Goal: Information Seeking & Learning: Check status

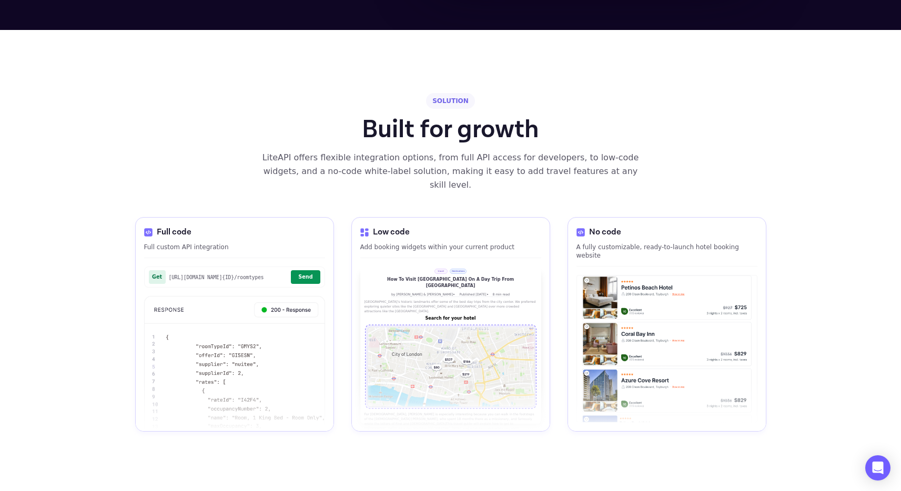
scroll to position [1425, 0]
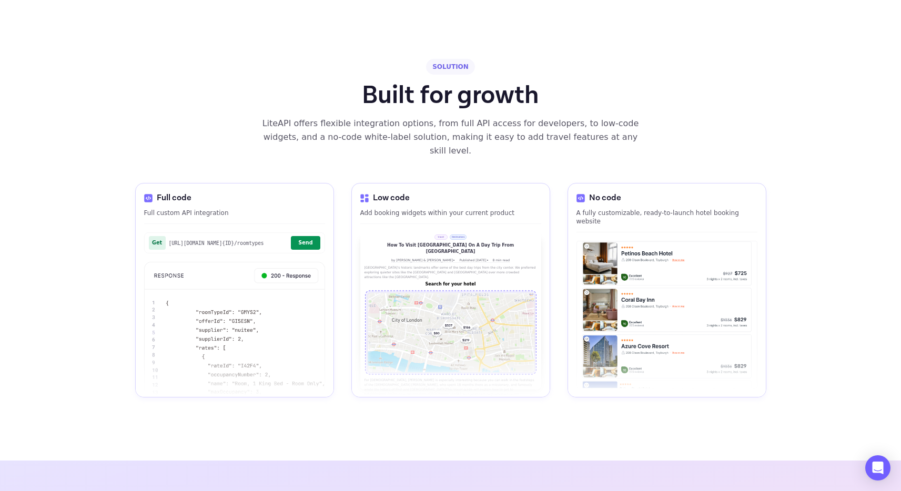
click at [297, 233] on div "Get [URL][DOMAIN_NAME] {ID} /roomtypes Send" at bounding box center [234, 243] width 181 height 21
click at [295, 236] on button "Send" at bounding box center [305, 243] width 29 height 14
click at [296, 236] on button "Send" at bounding box center [305, 243] width 29 height 14
click at [238, 240] on span "[URL][DOMAIN_NAME] {ID} /roomtypes" at bounding box center [228, 243] width 119 height 6
click at [280, 262] on img at bounding box center [234, 349] width 181 height 175
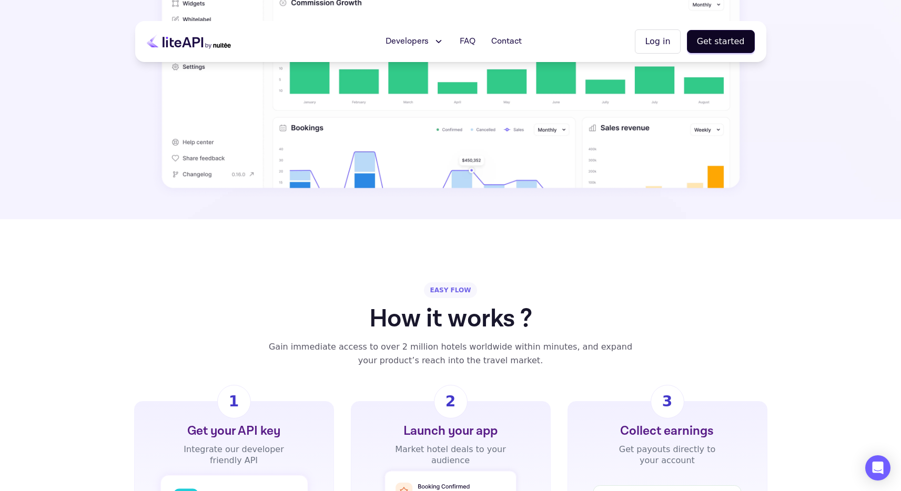
scroll to position [0, 0]
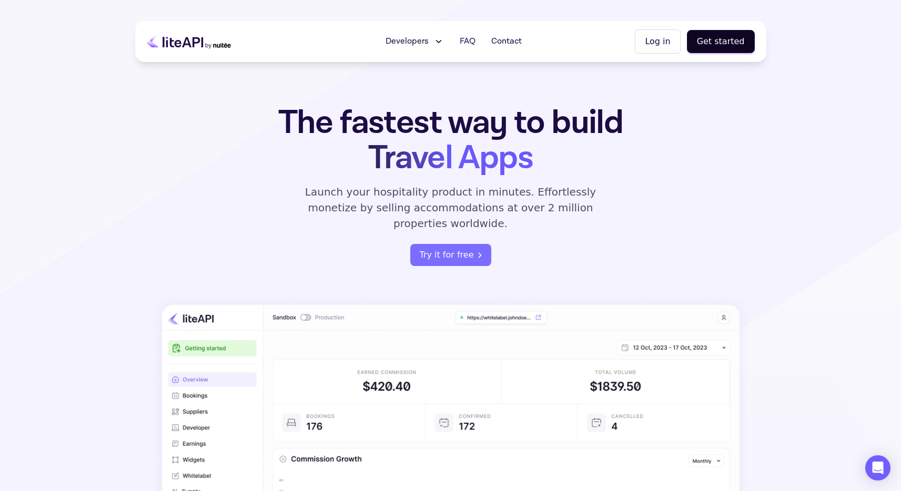
click at [412, 42] on span "Developers" at bounding box center [407, 41] width 43 height 13
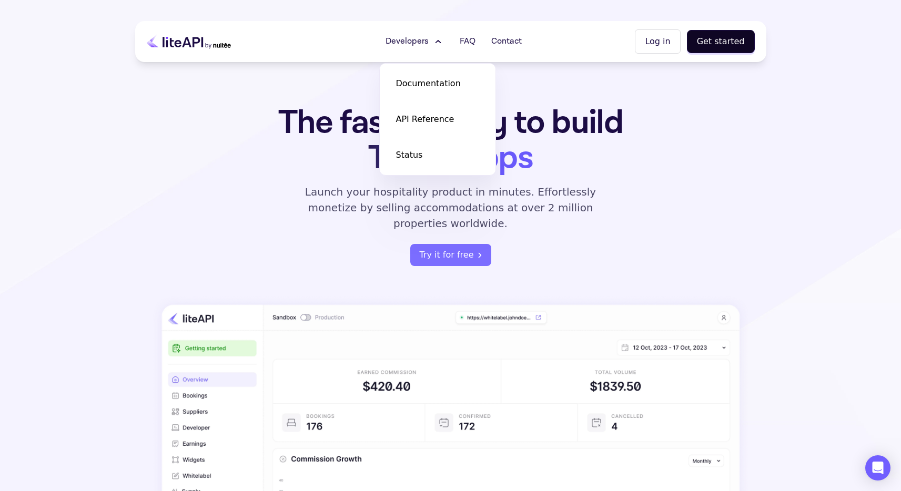
click at [208, 116] on div "The fastest way to build Travel Apps Launch your hospitality product in minutes…" at bounding box center [450, 380] width 631 height 550
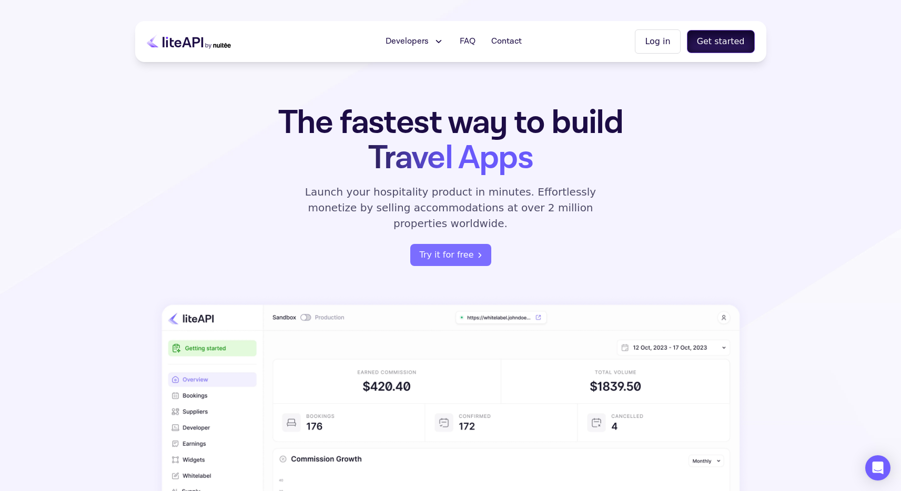
click at [738, 35] on button "Get started" at bounding box center [721, 41] width 68 height 23
click at [450, 244] on button "Try it for free" at bounding box center [450, 255] width 81 height 22
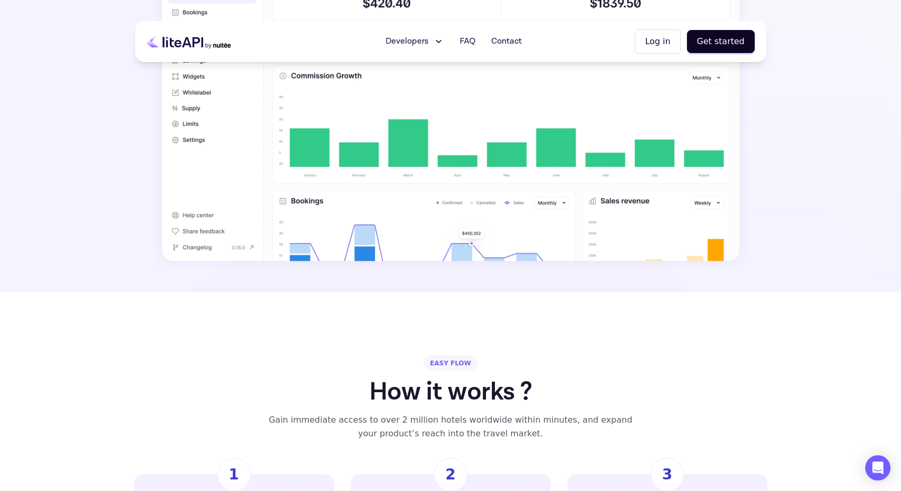
scroll to position [342, 0]
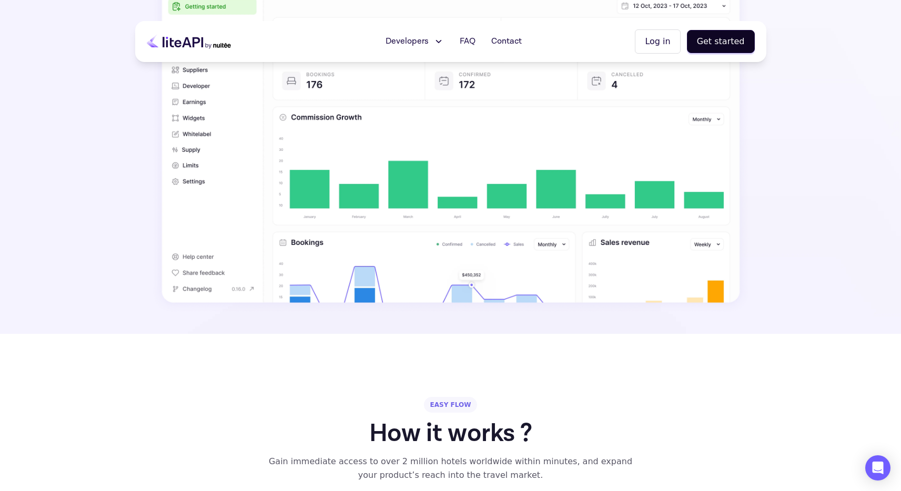
click at [413, 43] on span "Developers" at bounding box center [407, 41] width 43 height 13
click at [422, 81] on span "Documentation" at bounding box center [428, 83] width 65 height 13
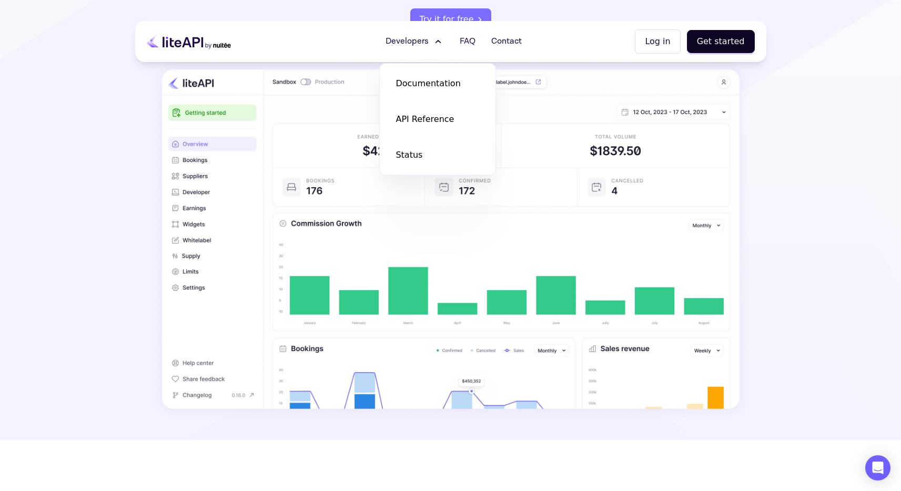
scroll to position [169, 0]
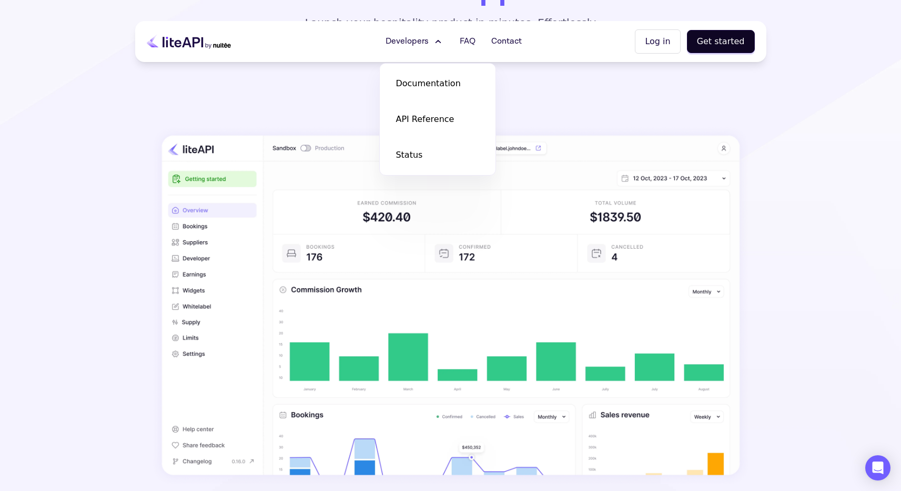
click at [847, 123] on section "The fastest way to build Travel Apps Launch your hospitality product in minutes…" at bounding box center [450, 169] width 901 height 676
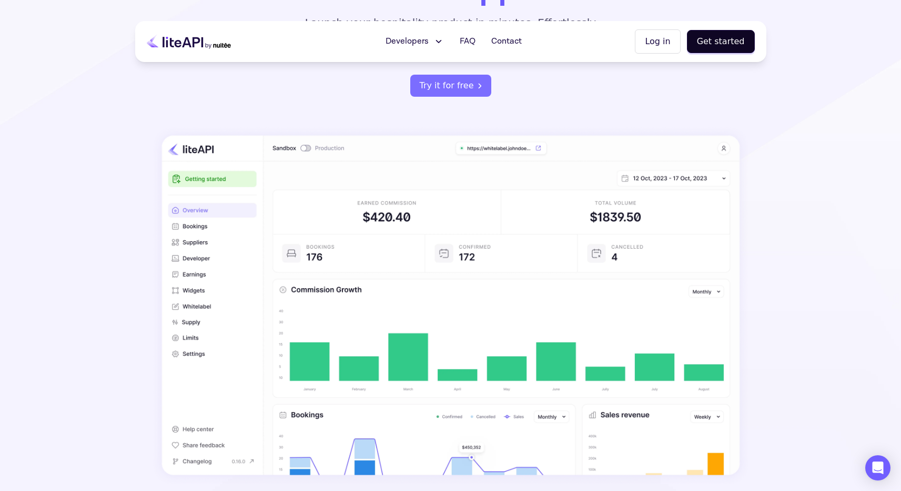
click at [418, 38] on span "Developers" at bounding box center [407, 41] width 43 height 13
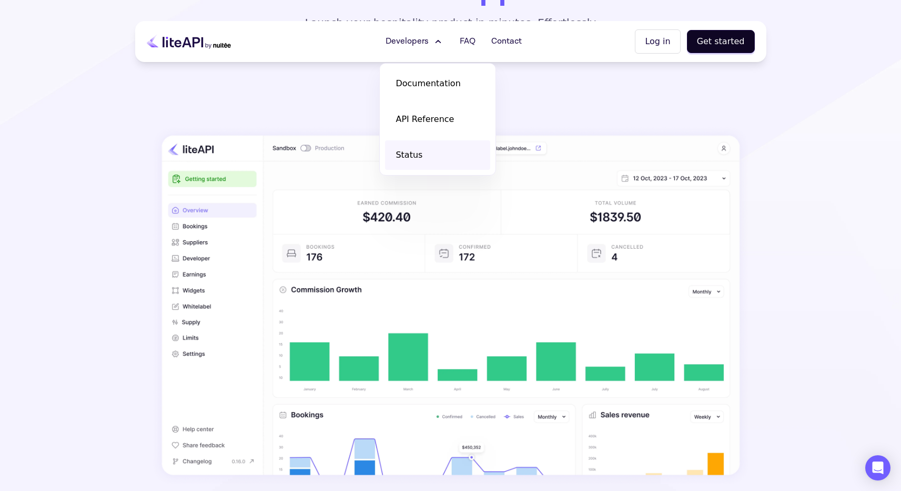
click at [418, 152] on span "Status" at bounding box center [409, 155] width 27 height 13
click at [440, 123] on span "API Reference" at bounding box center [425, 119] width 58 height 13
click at [823, 154] on section "The fastest way to build Travel Apps Launch your hospitality product in minutes…" at bounding box center [450, 169] width 901 height 676
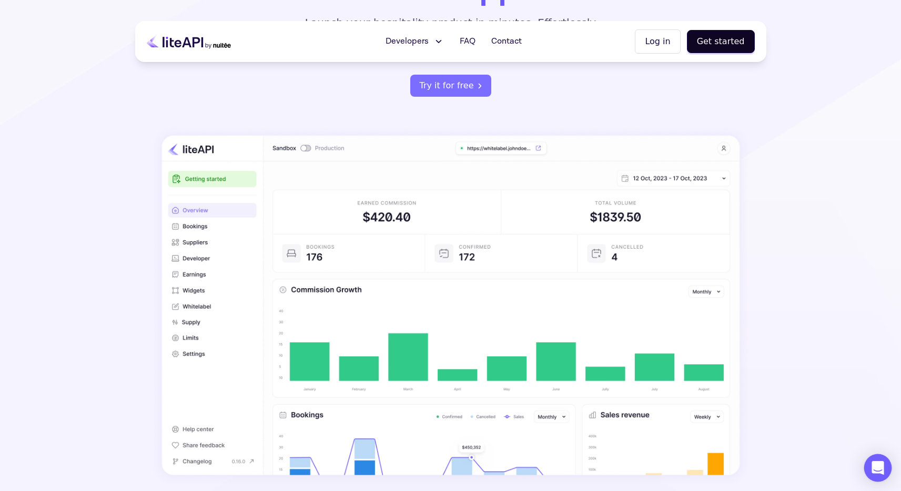
click at [879, 466] on icon "Open Intercom Messenger" at bounding box center [878, 468] width 12 height 14
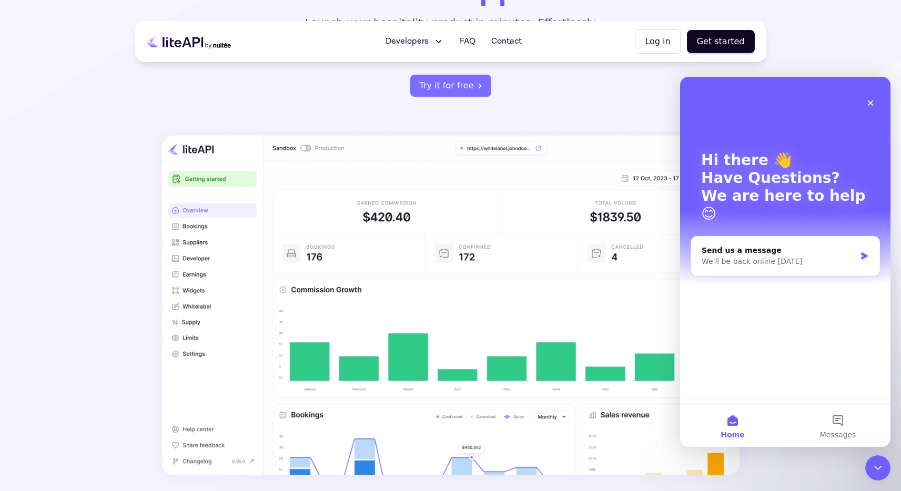
scroll to position [0, 0]
click at [709, 106] on img "Intercom messenger" at bounding box center [711, 104] width 21 height 21
click at [755, 256] on div "We'll be back online tomorrow" at bounding box center [779, 261] width 154 height 11
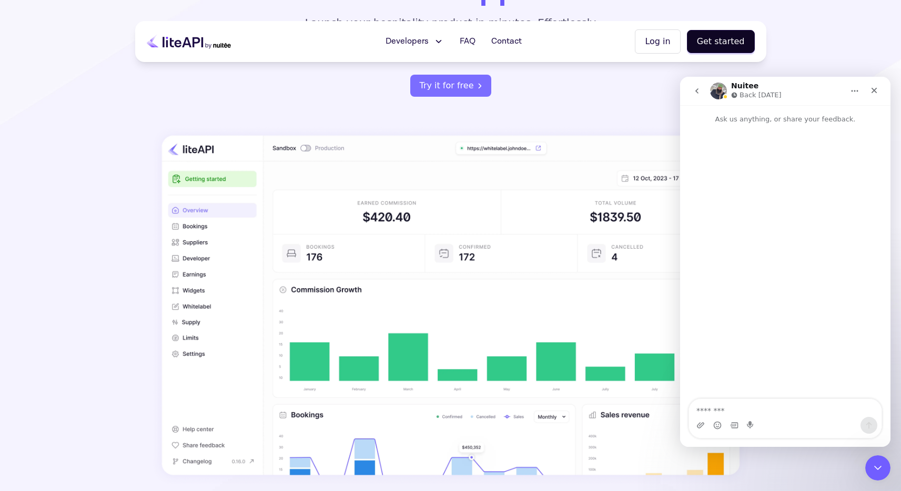
click at [853, 95] on icon "Home" at bounding box center [855, 91] width 8 height 8
click at [804, 93] on div "Nuitee Back tomorrow" at bounding box center [777, 91] width 134 height 18
click at [878, 93] on icon "Close" at bounding box center [874, 90] width 8 height 8
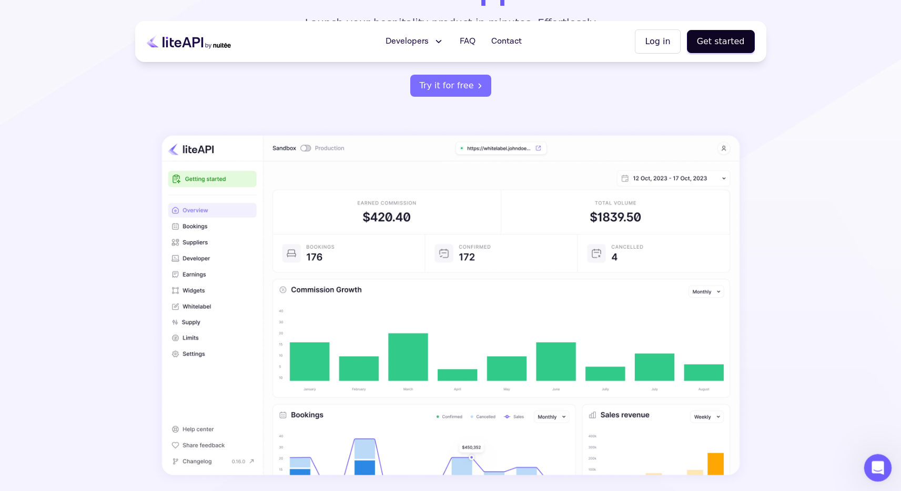
click at [885, 464] on div "Open Intercom Messenger" at bounding box center [876, 466] width 35 height 35
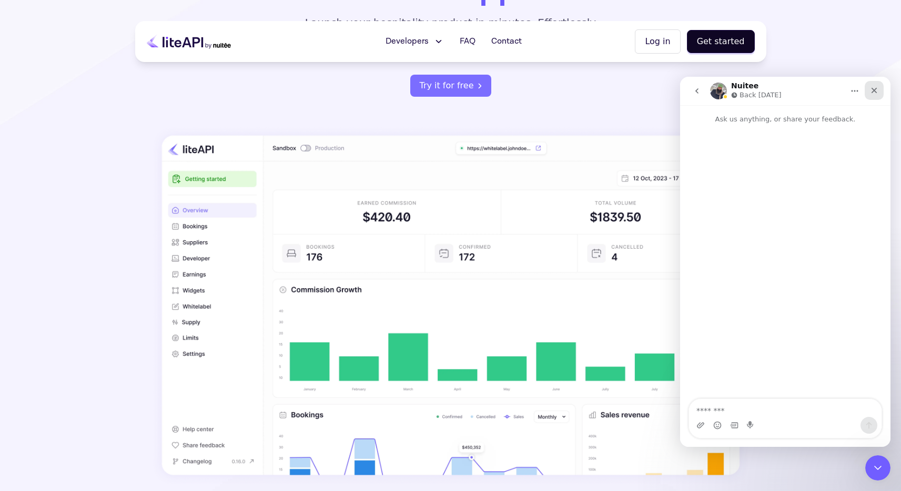
click at [876, 88] on icon "Close" at bounding box center [874, 90] width 8 height 8
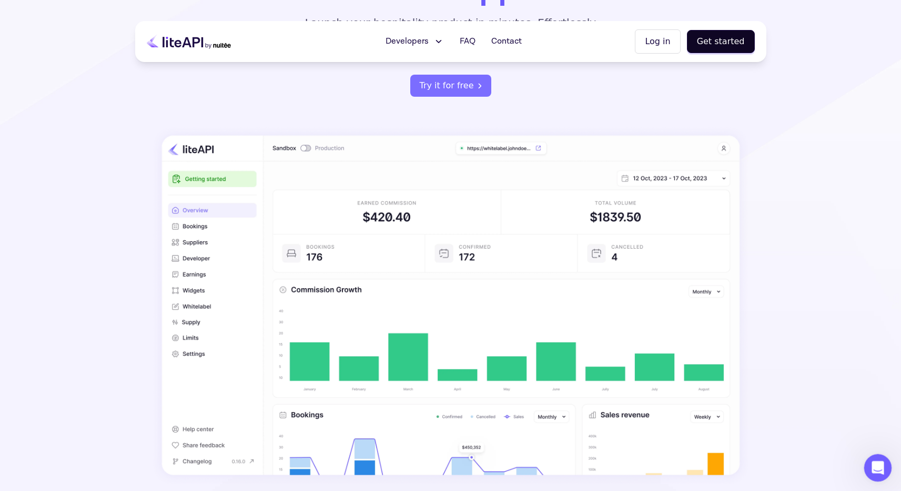
click at [866, 458] on div "Open Intercom Messenger" at bounding box center [876, 466] width 35 height 35
